Goal: Task Accomplishment & Management: Use online tool/utility

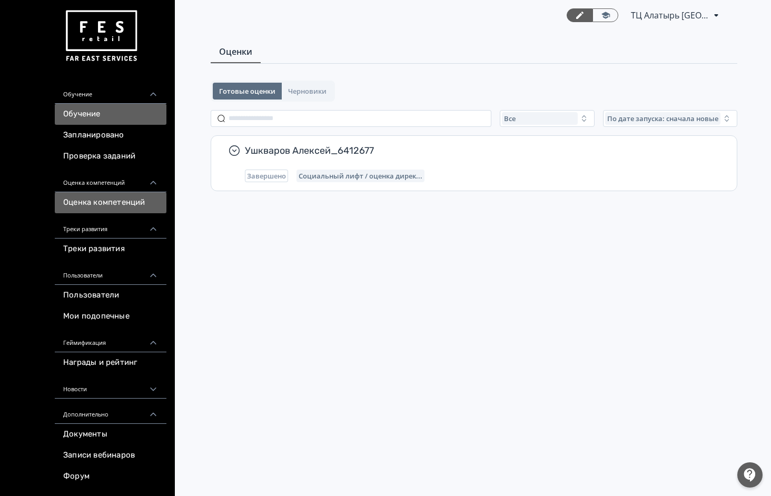
click at [112, 111] on link "Обучение" at bounding box center [111, 114] width 112 height 21
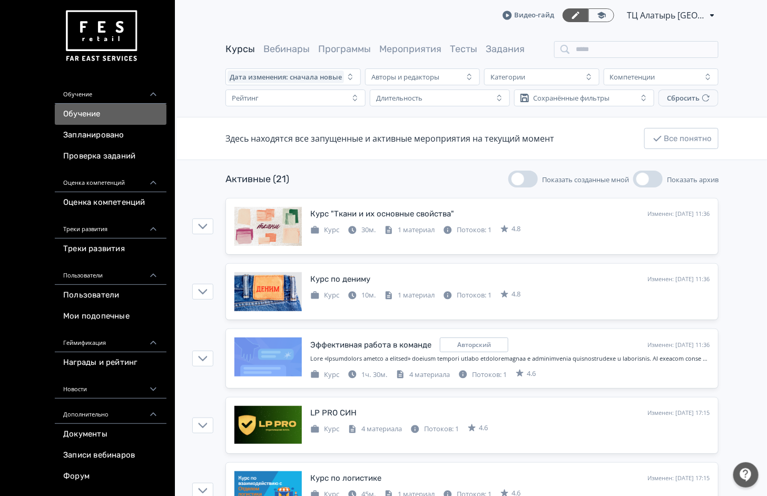
click at [446, 49] on div "Курсы Вебинары Программы Мероприятия Тесты Задания" at bounding box center [375, 49] width 299 height 13
click at [470, 53] on link "Тесты" at bounding box center [463, 49] width 27 height 12
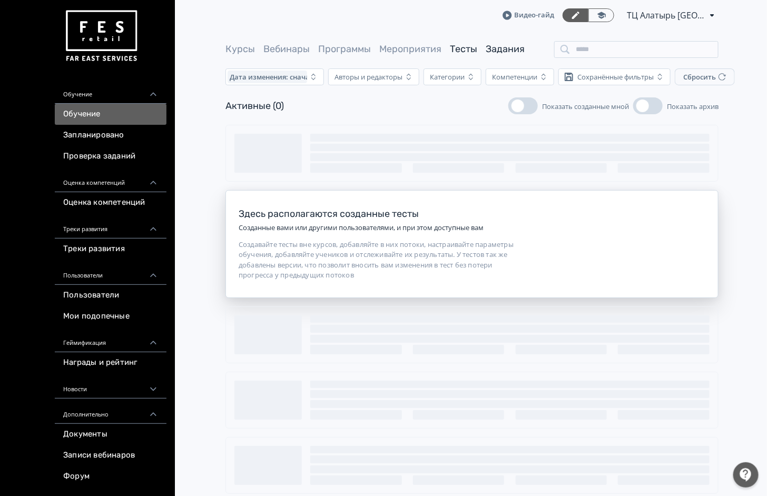
click at [503, 48] on link "Задания" at bounding box center [505, 49] width 39 height 12
click at [462, 44] on link "Тесты" at bounding box center [463, 49] width 27 height 12
click at [424, 48] on link "Мероприятия" at bounding box center [410, 49] width 62 height 12
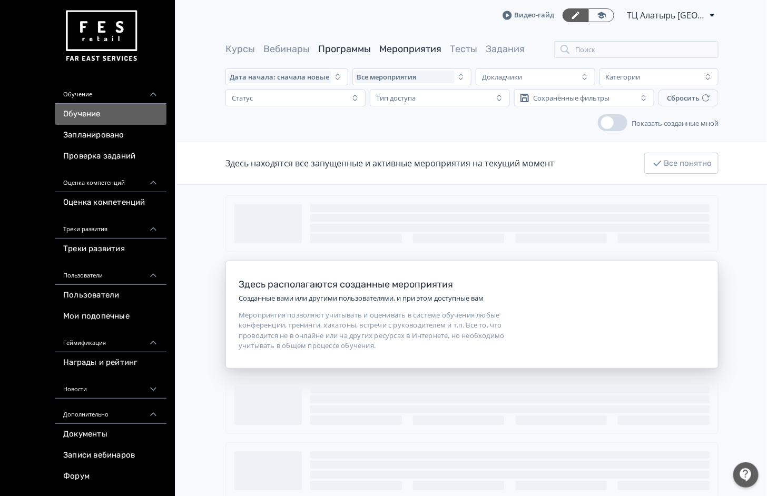
click at [363, 52] on link "Программы" at bounding box center [344, 49] width 53 height 12
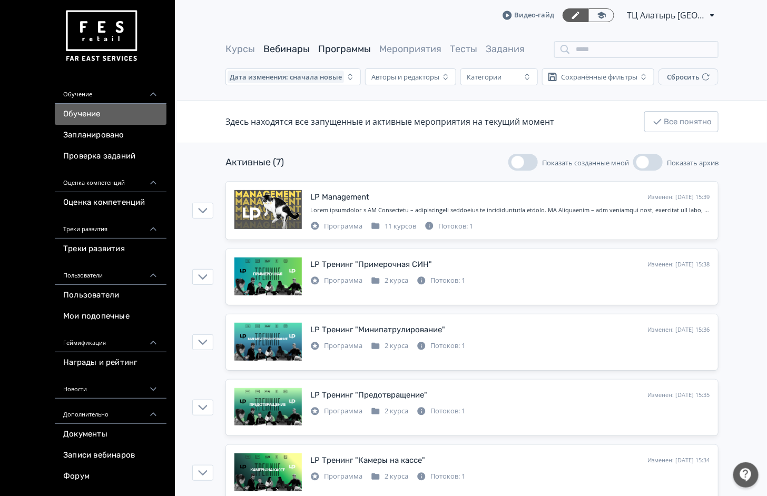
click at [283, 50] on link "Вебинары" at bounding box center [286, 49] width 46 height 12
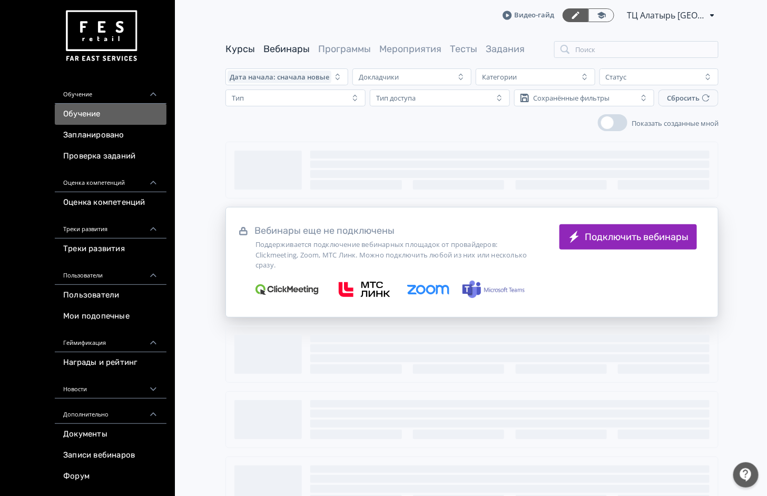
click at [238, 46] on link "Курсы" at bounding box center [241, 49] width 30 height 12
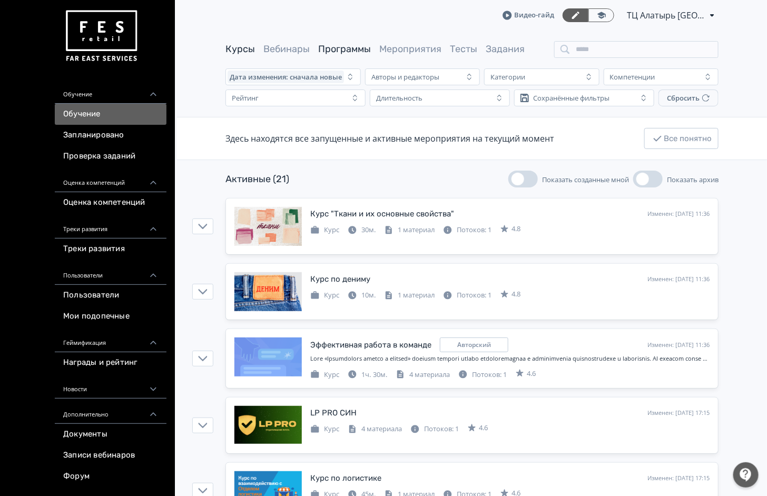
click at [349, 52] on link "Программы" at bounding box center [344, 49] width 53 height 12
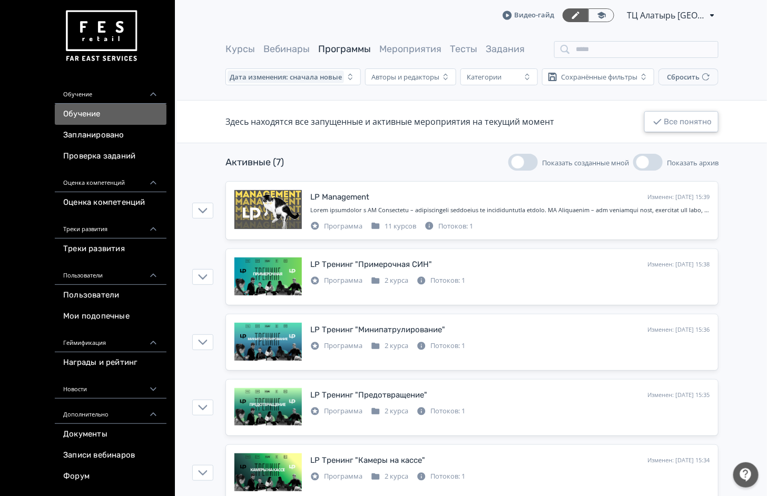
click at [710, 130] on button "Все понятно" at bounding box center [681, 121] width 74 height 21
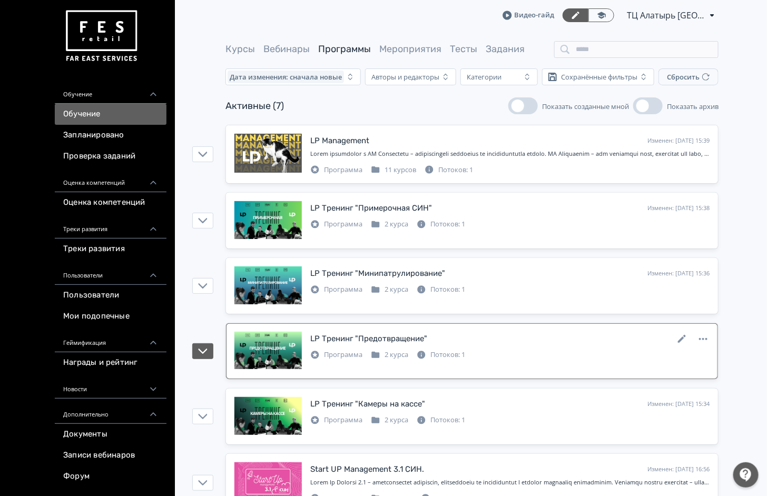
click at [482, 357] on div "Программа 2 курса Потоков: 1" at bounding box center [509, 354] width 399 height 13
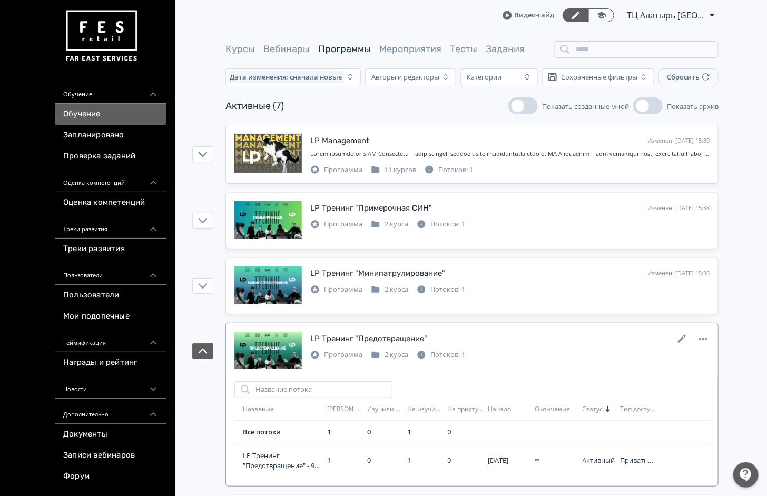
scroll to position [158, 0]
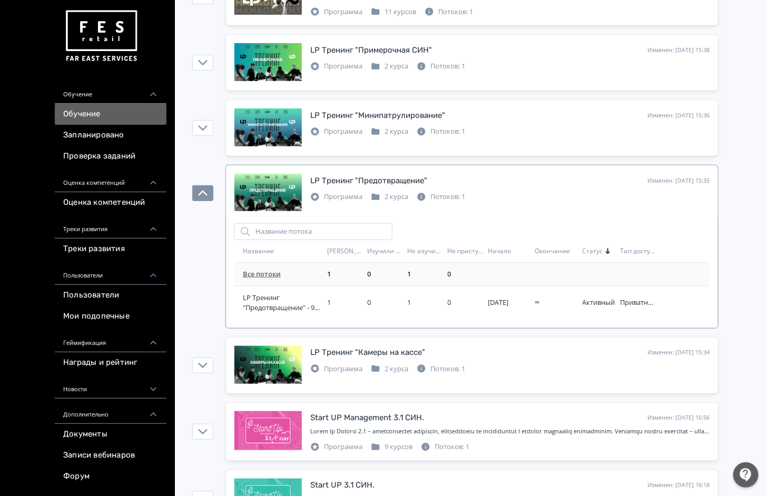
click at [262, 272] on link "Все потоки" at bounding box center [262, 273] width 38 height 9
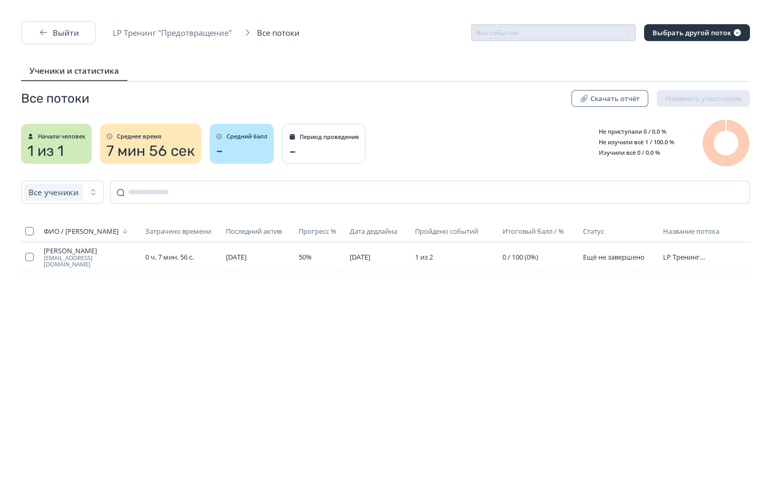
click at [255, 146] on div "-" at bounding box center [242, 151] width 52 height 17
click at [158, 154] on span "7 мин 56 сек" at bounding box center [150, 151] width 89 height 17
click at [270, 141] on div "Средний балл -" at bounding box center [242, 144] width 64 height 40
click at [340, 155] on div "-" at bounding box center [324, 151] width 70 height 17
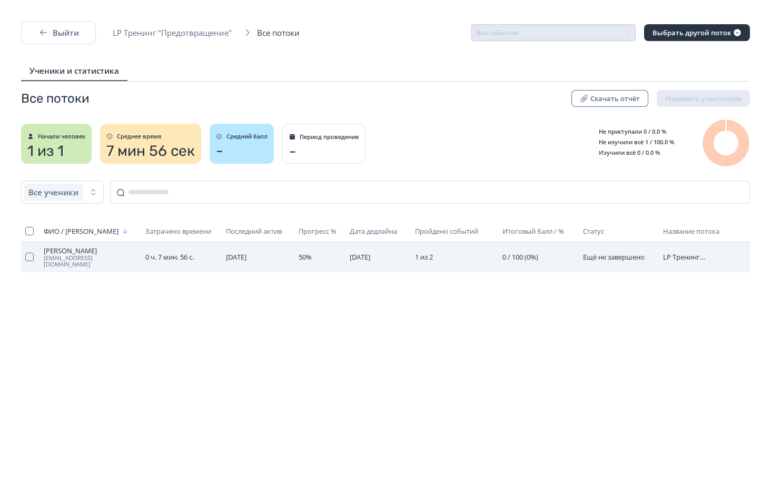
click at [65, 253] on span "[PERSON_NAME]" at bounding box center [91, 251] width 94 height 8
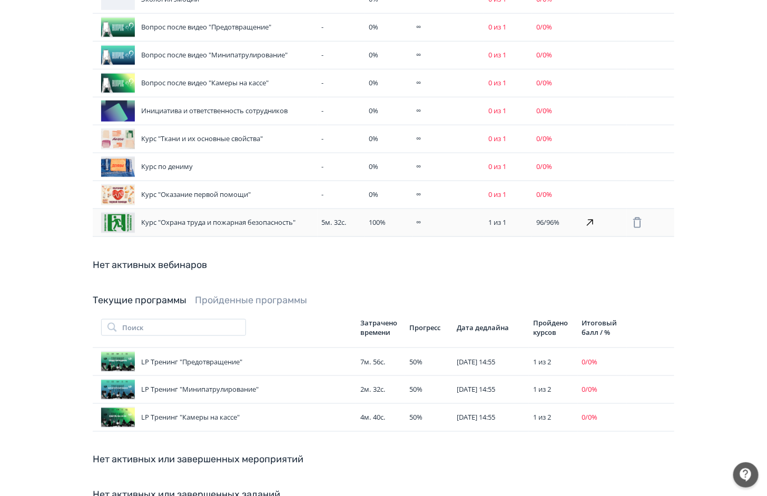
scroll to position [395, 0]
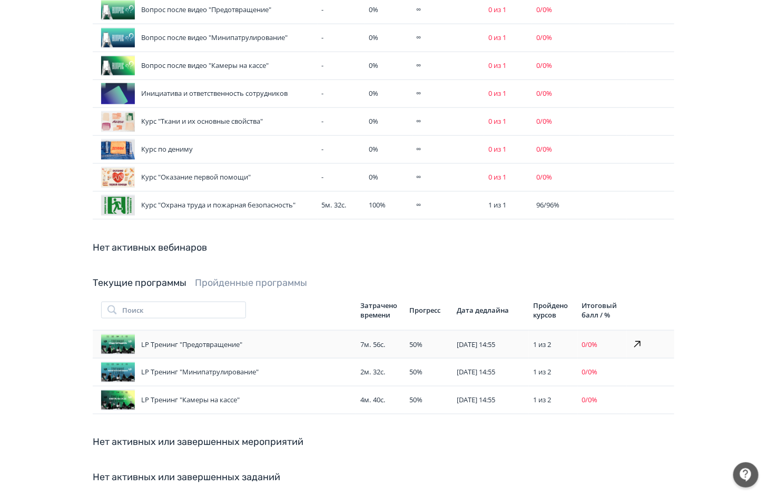
click at [269, 337] on div "LP Тренинг "Предотвращение"" at bounding box center [226, 344] width 251 height 21
click at [244, 473] on div "Нет активных или завершенных заданий" at bounding box center [384, 478] width 582 height 14
click at [227, 402] on div "LP Тренинг "Камеры на кассе"" at bounding box center [226, 400] width 251 height 21
click at [241, 391] on div "LP Тренинг "Камеры на кассе"" at bounding box center [226, 400] width 251 height 21
click at [264, 363] on div "LP Тренинг "Минипатрулирование"" at bounding box center [226, 372] width 251 height 21
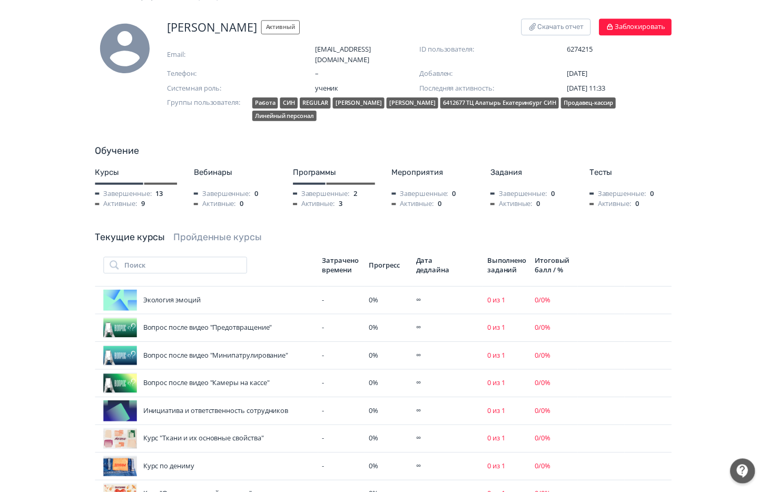
scroll to position [0, 0]
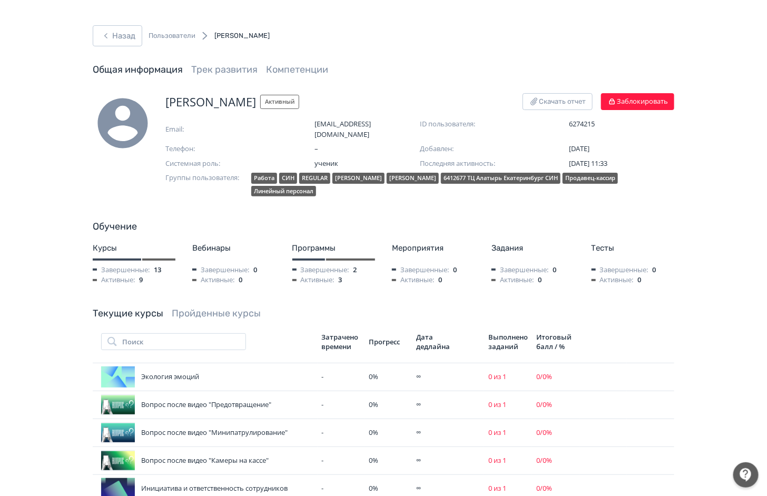
click at [183, 35] on link "Пользователи" at bounding box center [172, 36] width 47 height 11
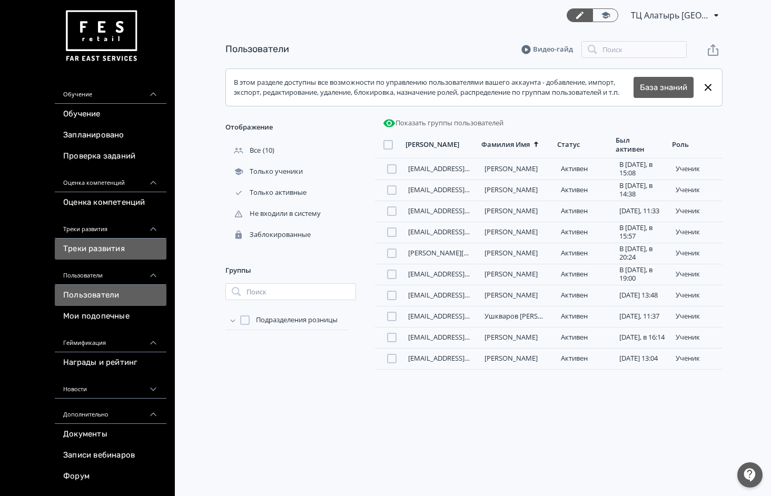
click at [99, 253] on link "Треки развития" at bounding box center [111, 249] width 112 height 21
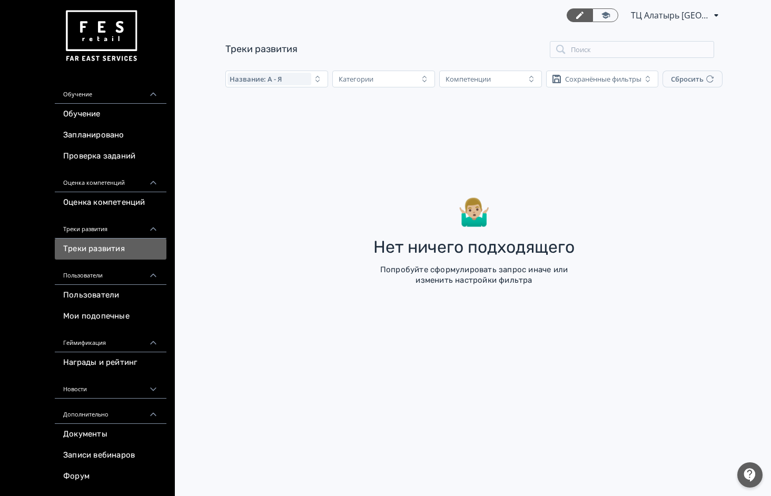
click at [106, 223] on div "Треки развития" at bounding box center [111, 225] width 112 height 25
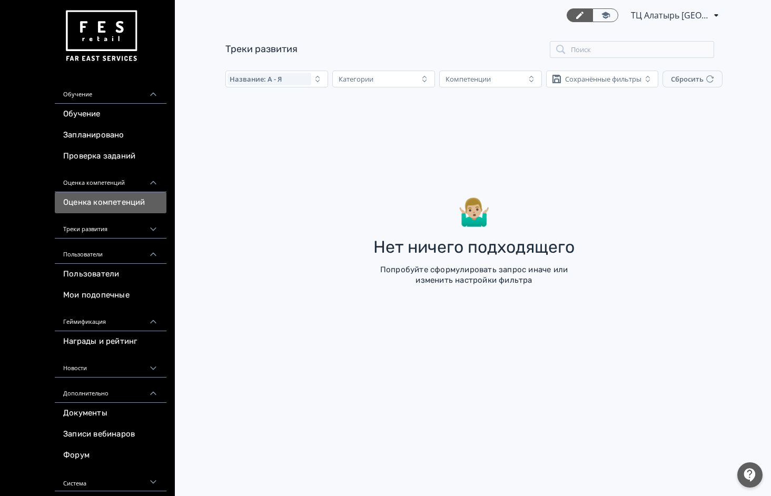
click at [106, 204] on link "Оценка компетенций" at bounding box center [111, 202] width 112 height 21
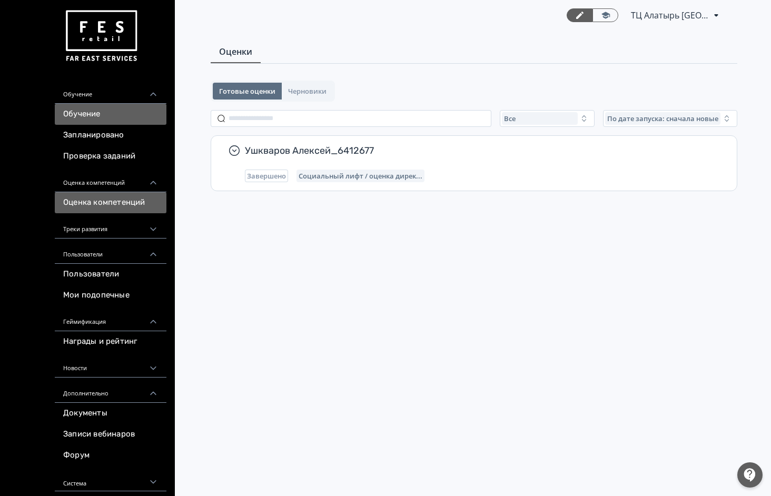
click at [100, 124] on link "Обучение" at bounding box center [111, 114] width 112 height 21
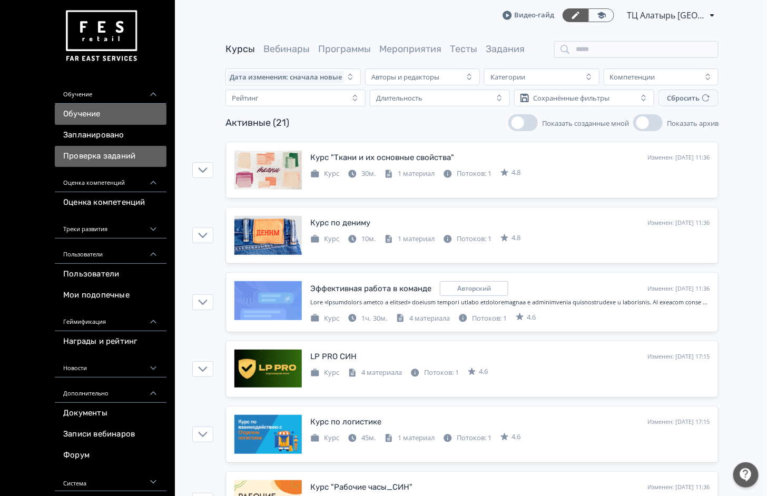
click at [127, 157] on link "Проверка заданий" at bounding box center [111, 156] width 112 height 21
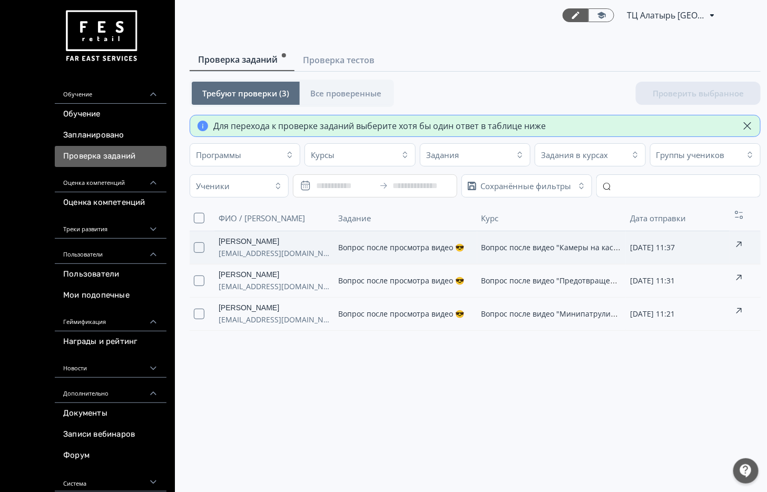
click at [375, 252] on span "Вопрос после просмотра видео 😎" at bounding box center [402, 247] width 126 height 10
click at [640, 94] on button "Проверить выбранное (1)" at bounding box center [692, 93] width 137 height 23
